Goal: Find specific page/section: Find specific page/section

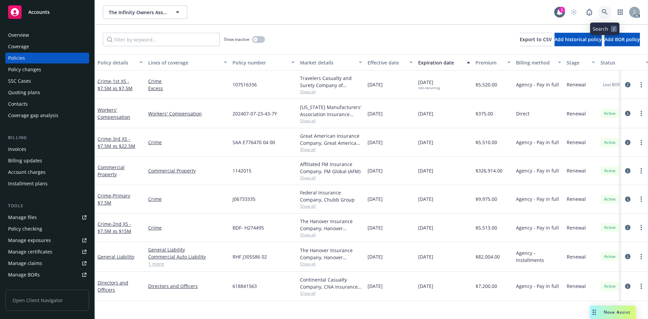
click at [605, 11] on icon at bounding box center [605, 12] width 6 height 6
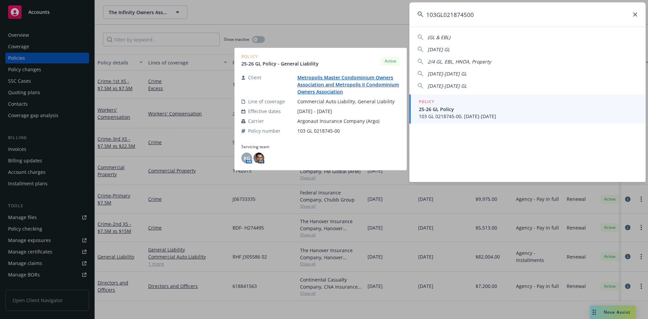
type input "103GL021874500"
click at [441, 117] on span "103 GL 0218745-00, [DATE]-[DATE]" at bounding box center [528, 116] width 219 height 7
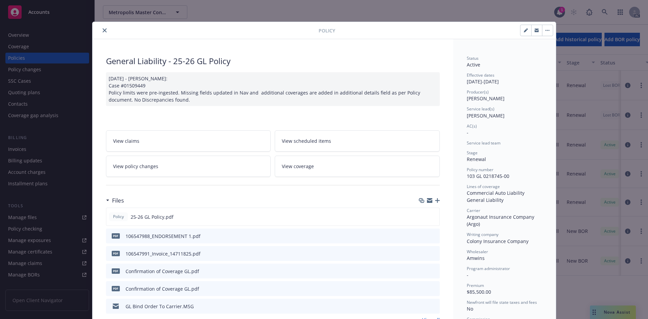
click at [340, 64] on div "General Liability - 25-26 GL Policy" at bounding box center [273, 60] width 334 height 11
click at [411, 15] on div "Policy General Liability - 25-26 GL Policy [DATE] - [PERSON_NAME]: Case #015094…" at bounding box center [324, 159] width 648 height 319
click at [390, 10] on div "Policy General Liability - 25-26 GL Policy [DATE] - [PERSON_NAME]: Case #015094…" at bounding box center [324, 159] width 648 height 319
click at [278, 8] on div "Policy General Liability - 25-26 GL Policy [DATE] - [PERSON_NAME]: Case #015094…" at bounding box center [324, 159] width 648 height 319
drag, startPoint x: 290, startPoint y: 13, endPoint x: 282, endPoint y: 13, distance: 8.1
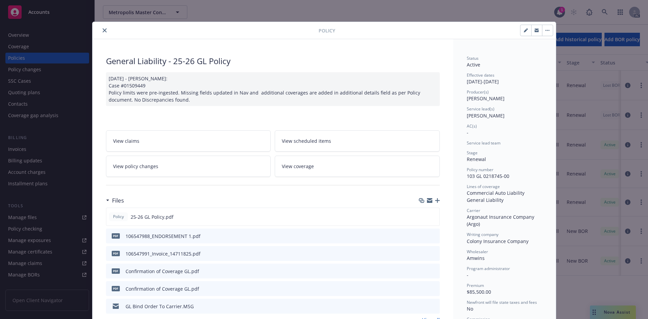
click at [290, 13] on div "Policy General Liability - 25-26 GL Policy [DATE] - [PERSON_NAME]: Case #015094…" at bounding box center [324, 159] width 648 height 319
click at [103, 30] on icon "close" at bounding box center [105, 30] width 4 height 4
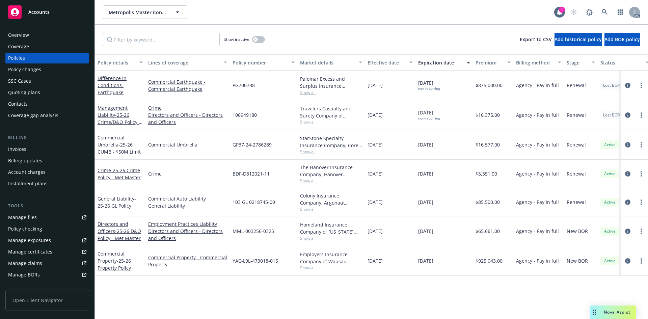
click at [225, 17] on div "Metropolis Master Condominium Owners Association and Metropolis II Condominium …" at bounding box center [328, 12] width 451 height 14
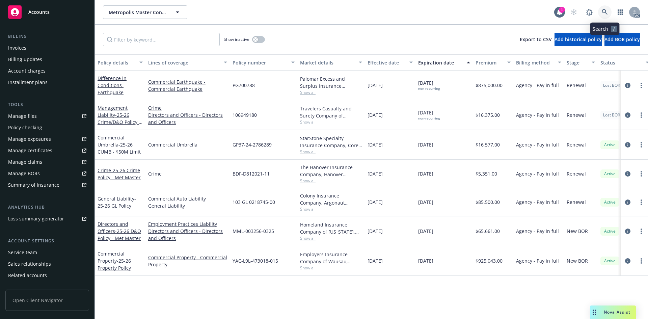
click at [604, 10] on icon at bounding box center [605, 12] width 6 height 6
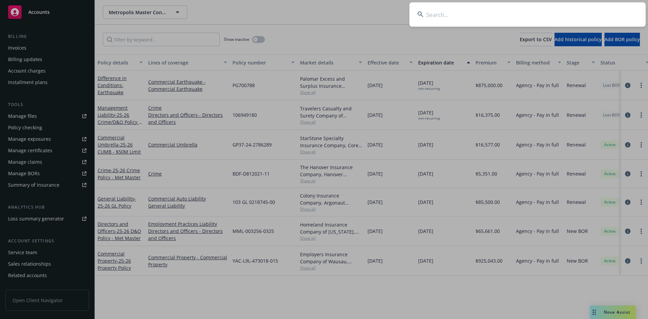
type input "NBE1554861H"
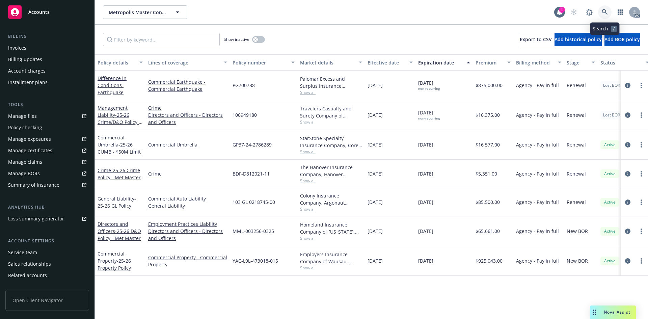
click at [608, 11] on link at bounding box center [605, 12] width 14 height 14
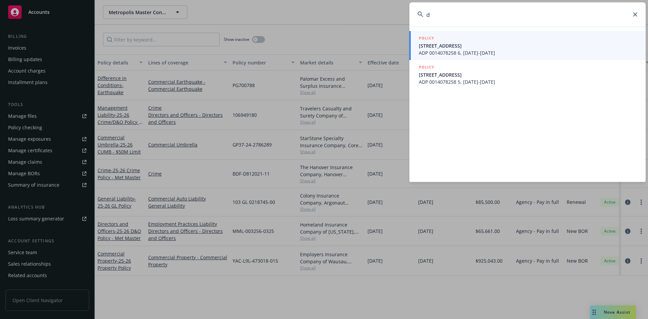
type input "d"
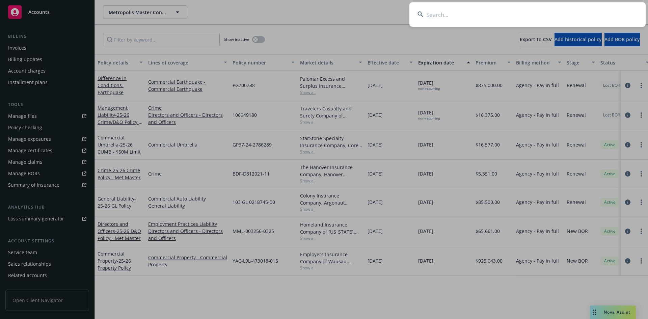
type input "d"
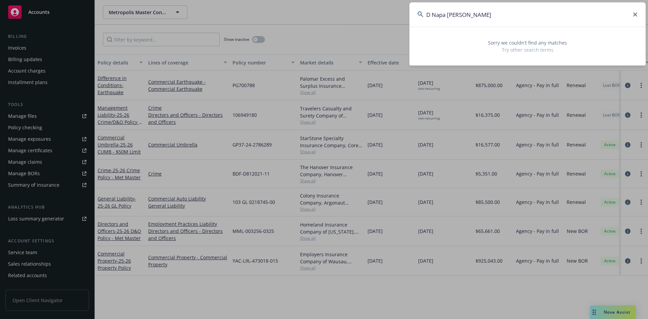
type input "D [GEOGRAPHIC_DATA]"
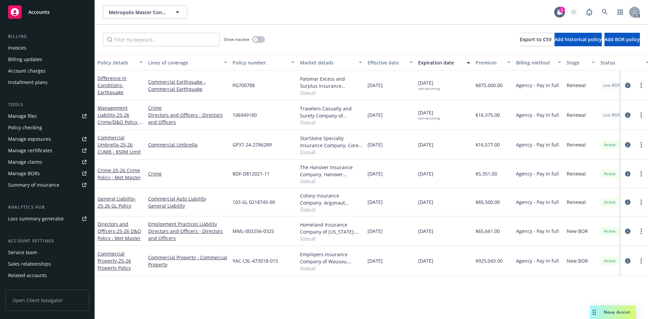
drag, startPoint x: 377, startPoint y: 7, endPoint x: 344, endPoint y: 1, distance: 34.0
click at [599, 9] on link at bounding box center [605, 12] width 14 height 14
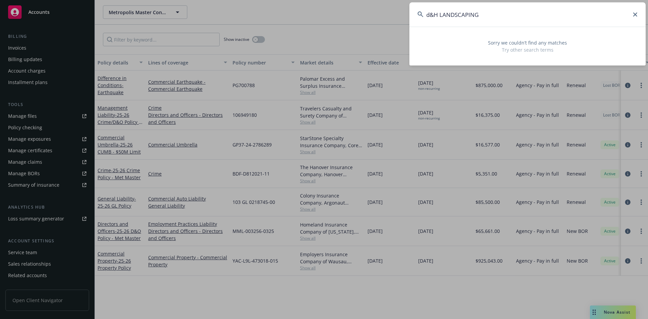
drag, startPoint x: 432, startPoint y: 14, endPoint x: 433, endPoint y: 9, distance: 5.2
click at [433, 11] on input "d&H LANDSCAPING" at bounding box center [527, 14] width 236 height 24
click at [434, 14] on input "dH LANDSCAPING" at bounding box center [527, 14] width 236 height 24
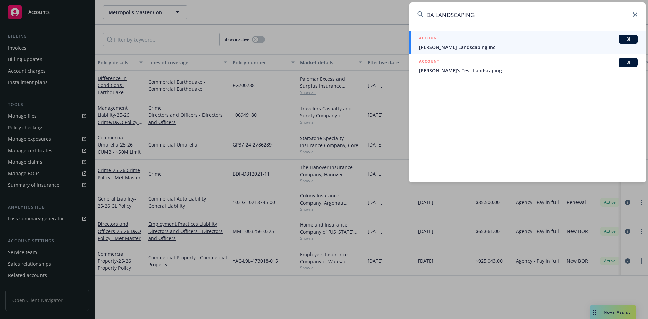
drag, startPoint x: 481, startPoint y: 17, endPoint x: 376, endPoint y: 9, distance: 104.6
click at [376, 9] on div "DA LANDSCAPING ACCOUNT BI [PERSON_NAME] Landscaping Inc ACCOUNT BI [PERSON_NAME…" at bounding box center [324, 159] width 648 height 319
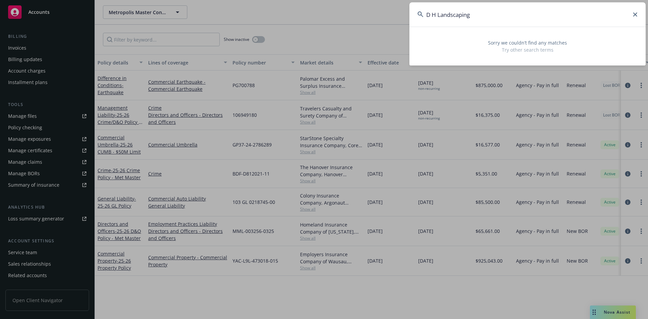
type input "D H Landscaping"
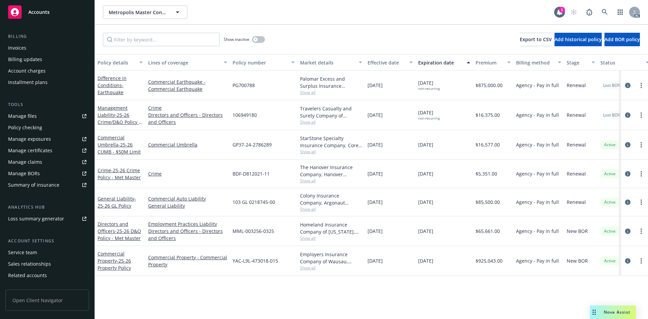
drag, startPoint x: 359, startPoint y: 4, endPoint x: 354, endPoint y: 0, distance: 6.3
click at [603, 11] on icon at bounding box center [605, 12] width 6 height 6
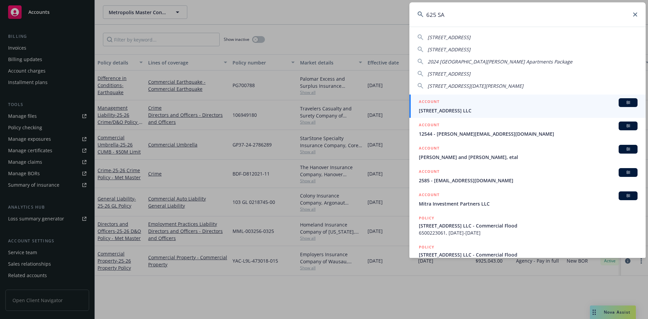
type input "625 SA"
click at [455, 112] on span "[STREET_ADDRESS] LLC" at bounding box center [528, 110] width 219 height 7
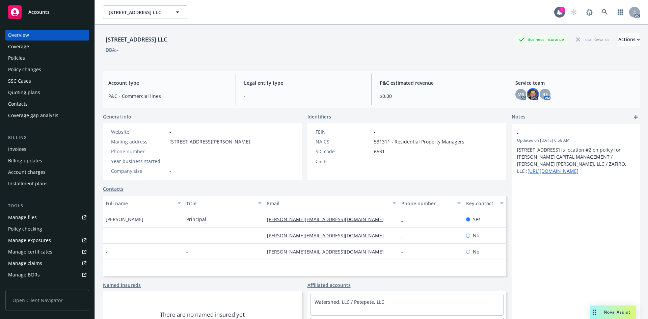
click at [528, 96] on img at bounding box center [533, 94] width 11 height 11
click at [542, 93] on span "RF" at bounding box center [544, 94] width 5 height 7
click at [530, 96] on img at bounding box center [533, 94] width 11 height 11
click at [429, 74] on div "Account type P&C - Commercial lines Legal entity type - P&C estimated revenue $…" at bounding box center [371, 89] width 537 height 36
click at [464, 64] on div "[STREET_ADDRESS] LLC Business Insurance Total Rewards Actions DBA: -" at bounding box center [371, 45] width 537 height 41
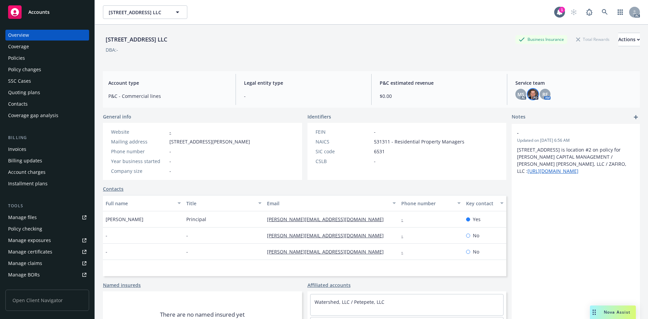
click at [528, 90] on img at bounding box center [533, 94] width 11 height 11
click at [464, 71] on div "Account type P&C - Commercial lines Legal entity type - P&C estimated revenue $…" at bounding box center [371, 89] width 537 height 36
drag, startPoint x: 540, startPoint y: 92, endPoint x: 549, endPoint y: 93, distance: 9.6
click at [542, 93] on span "RF" at bounding box center [544, 94] width 5 height 7
click at [521, 95] on div "MS" at bounding box center [520, 94] width 11 height 11
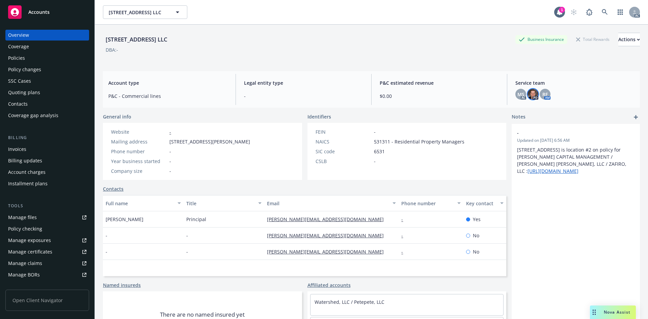
click at [529, 95] on img at bounding box center [533, 94] width 11 height 11
click at [459, 67] on div "[STREET_ADDRESS] LLC Business Insurance Total Rewards Actions DBA: - Account ty…" at bounding box center [371, 180] width 537 height 311
click at [344, 72] on div "Account type P&C - Commercial lines Legal entity type - P&C estimated revenue $…" at bounding box center [371, 89] width 537 height 36
